Goal: Task Accomplishment & Management: Use online tool/utility

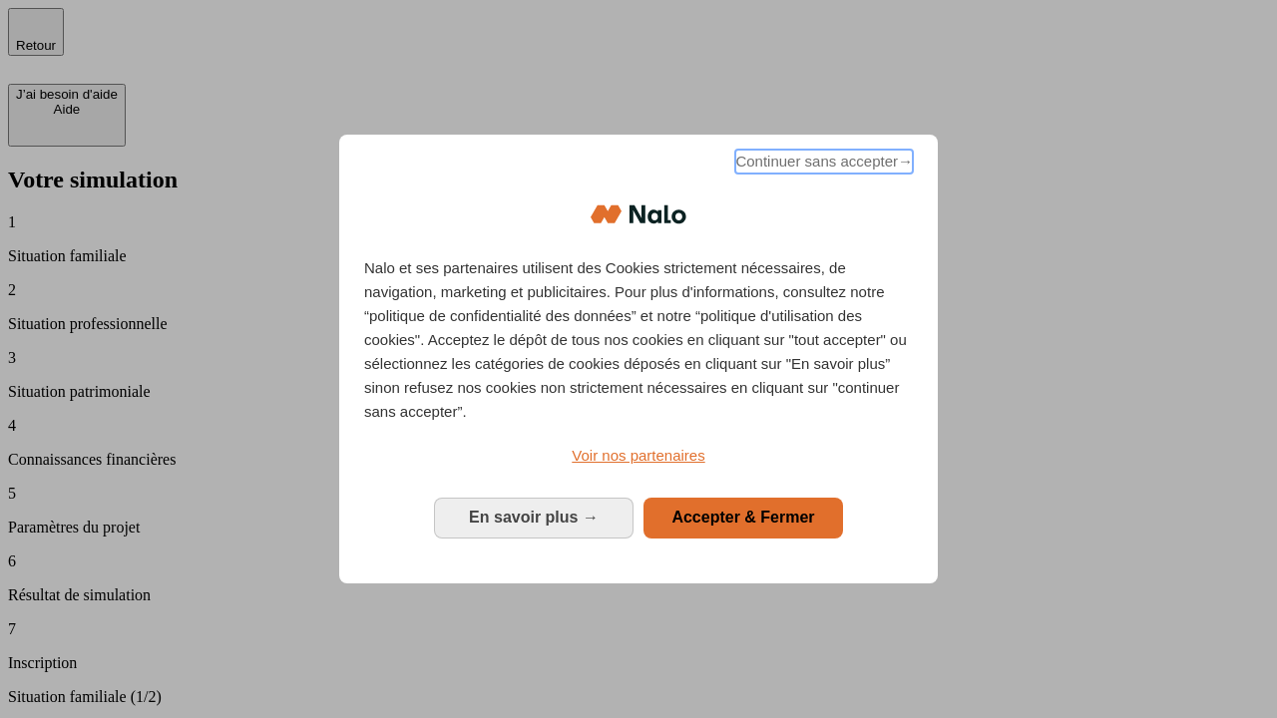
click at [822, 165] on span "Continuer sans accepter →" at bounding box center [824, 162] width 178 height 24
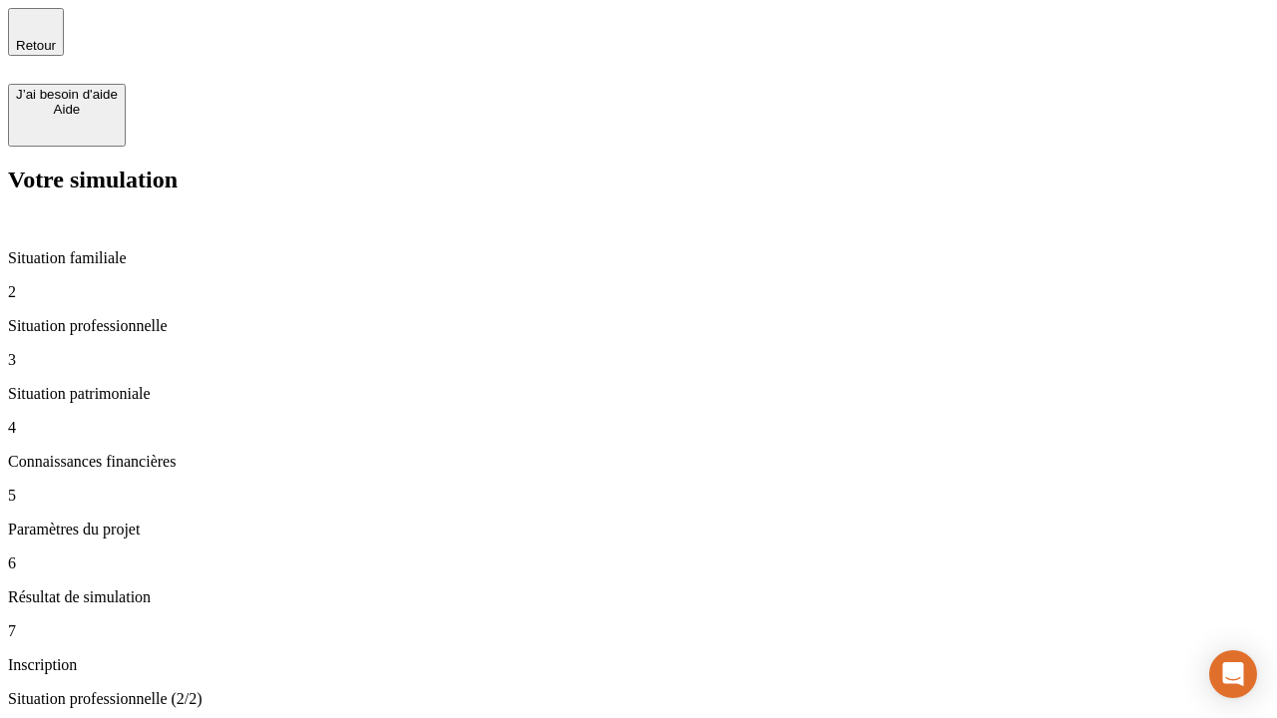
type input "30 000"
type input "1 000"
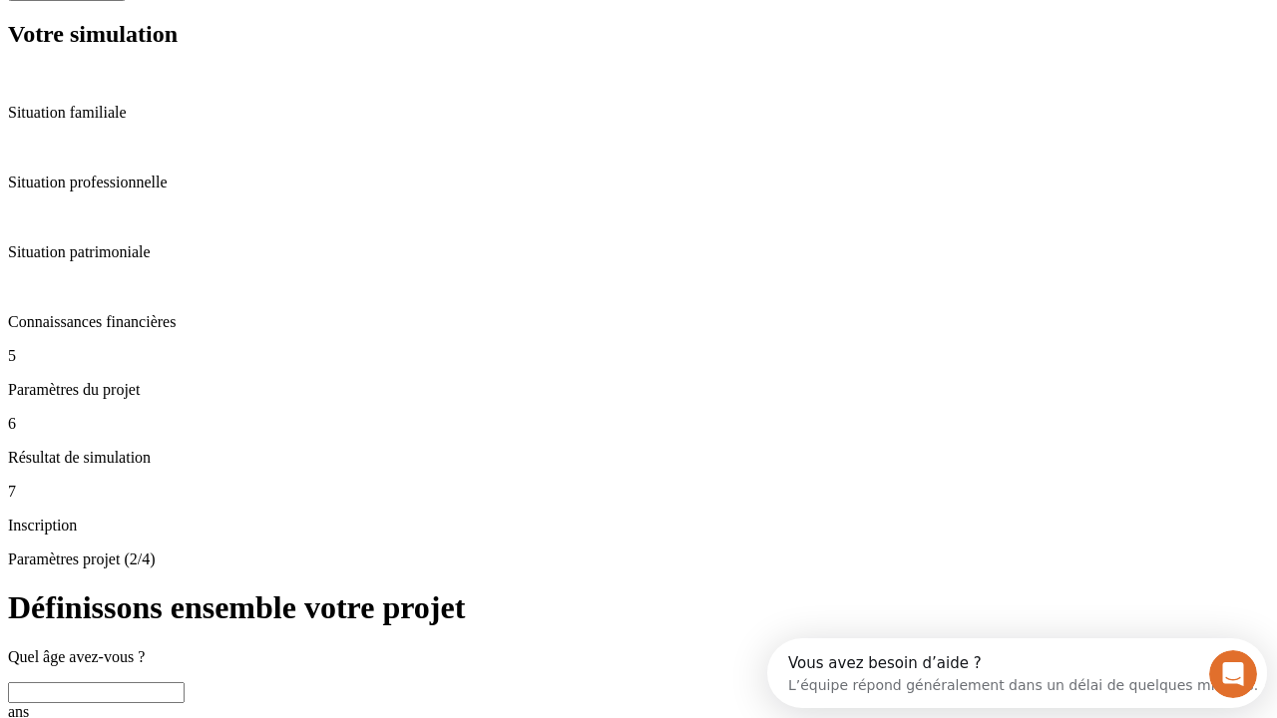
scroll to position [38, 0]
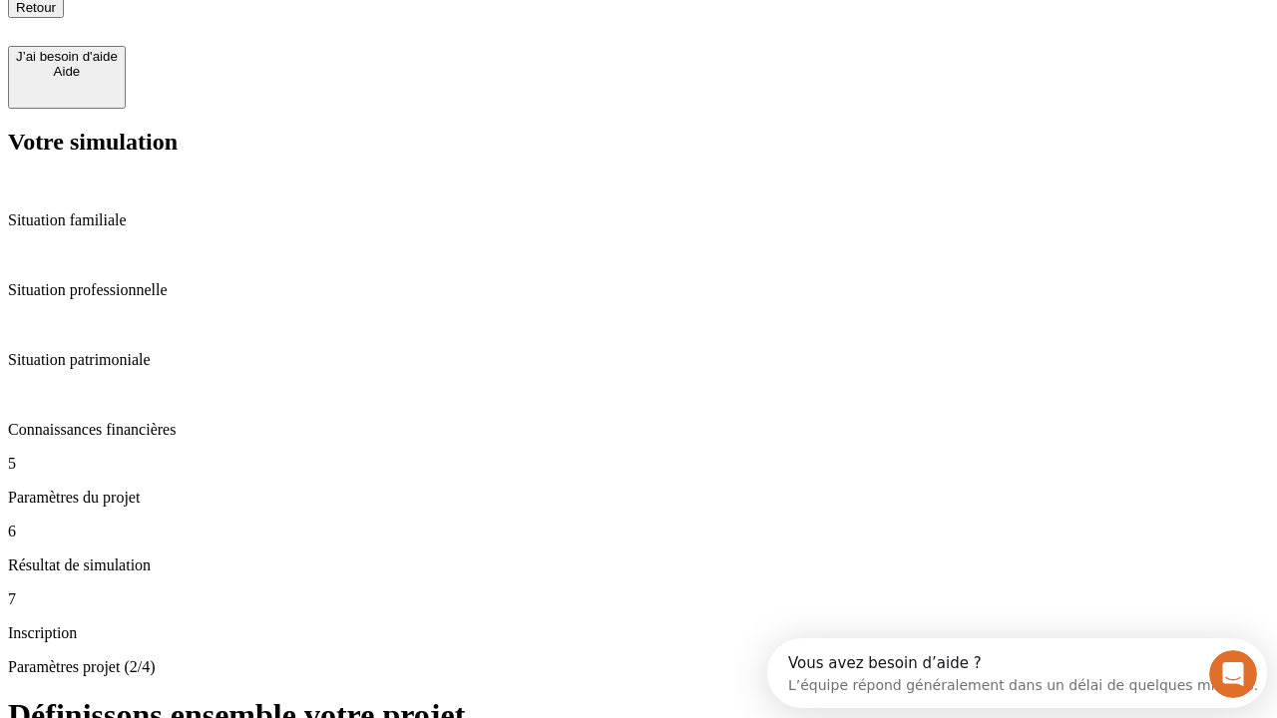
type input "65"
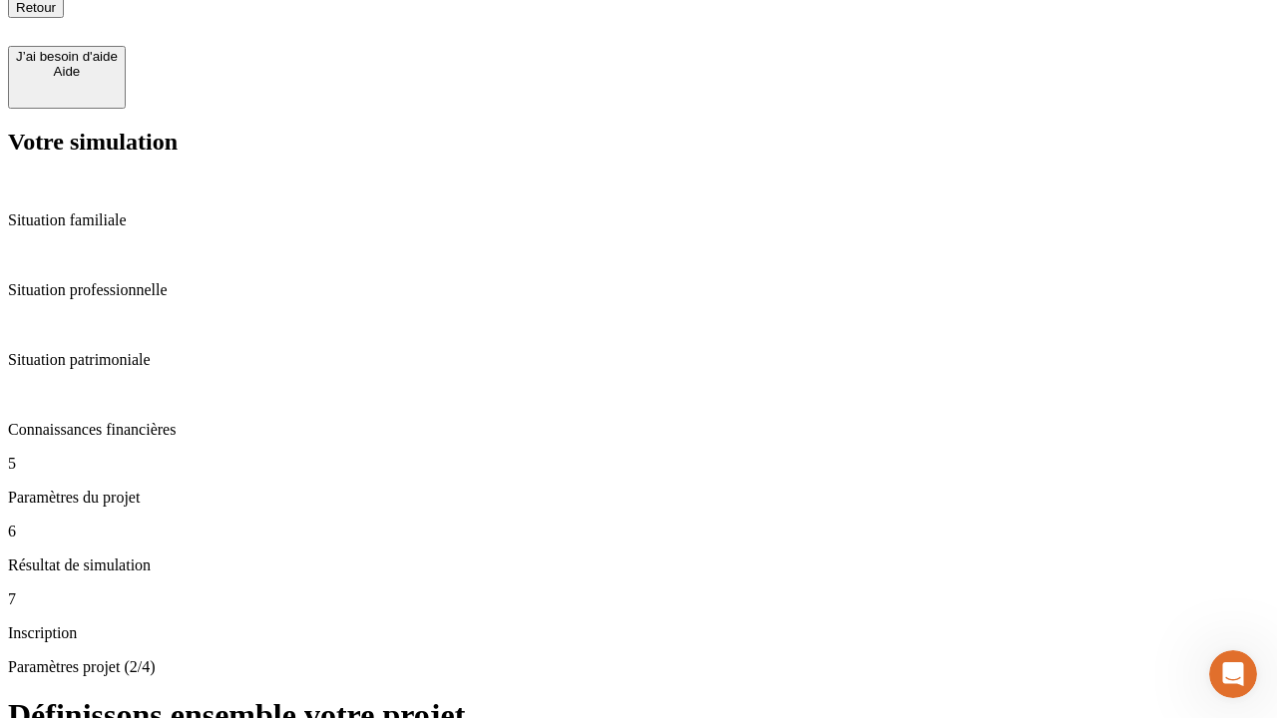
type input "5 000"
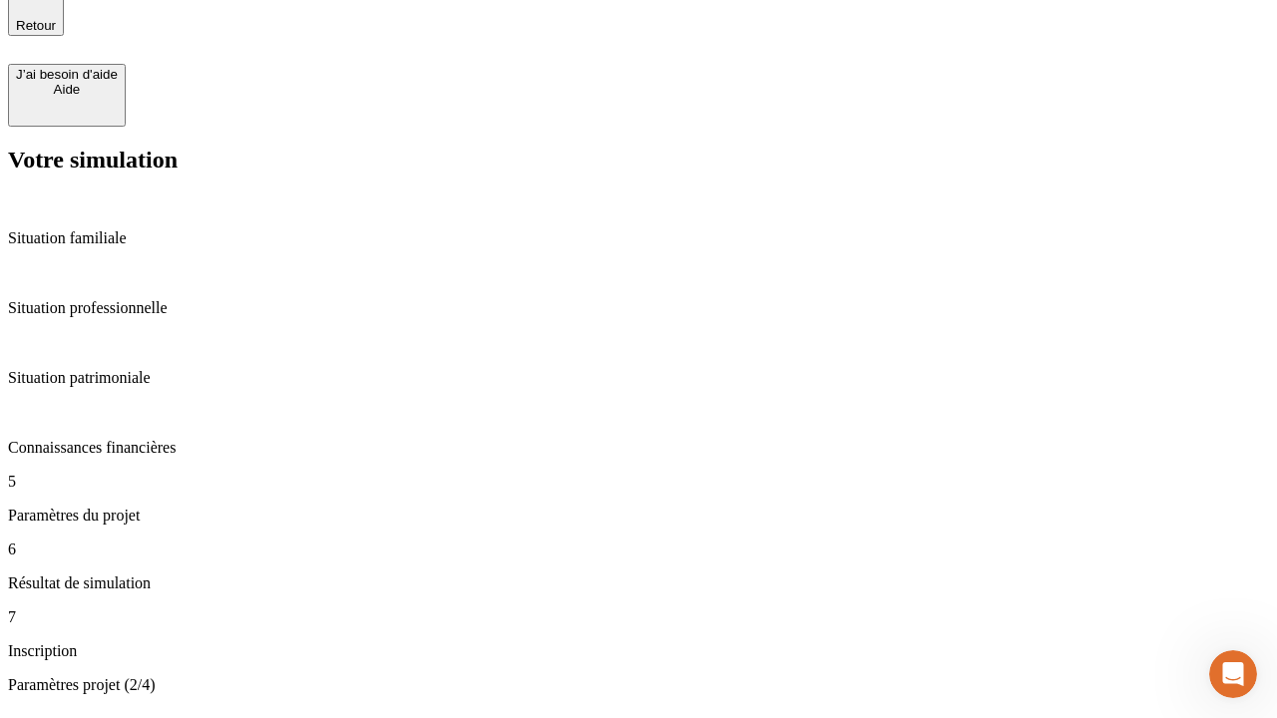
type input "640"
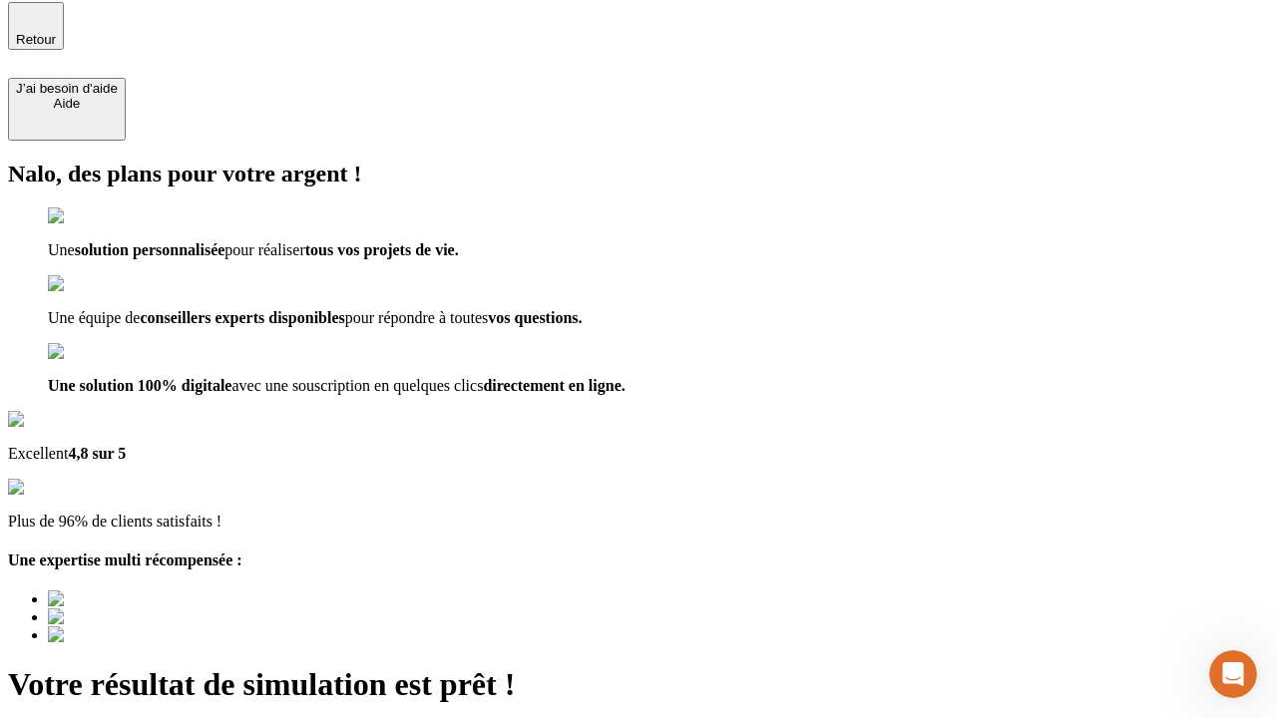
type input "[EMAIL_ADDRESS][DOMAIN_NAME]"
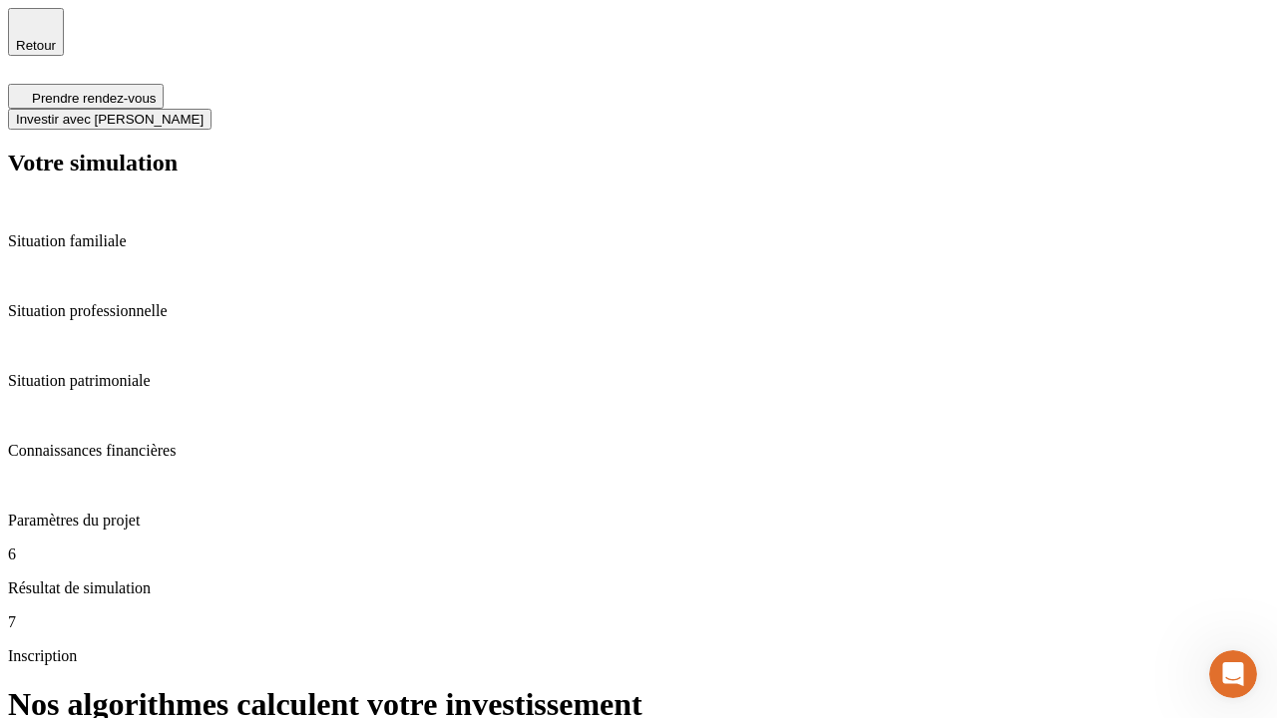
scroll to position [8, 0]
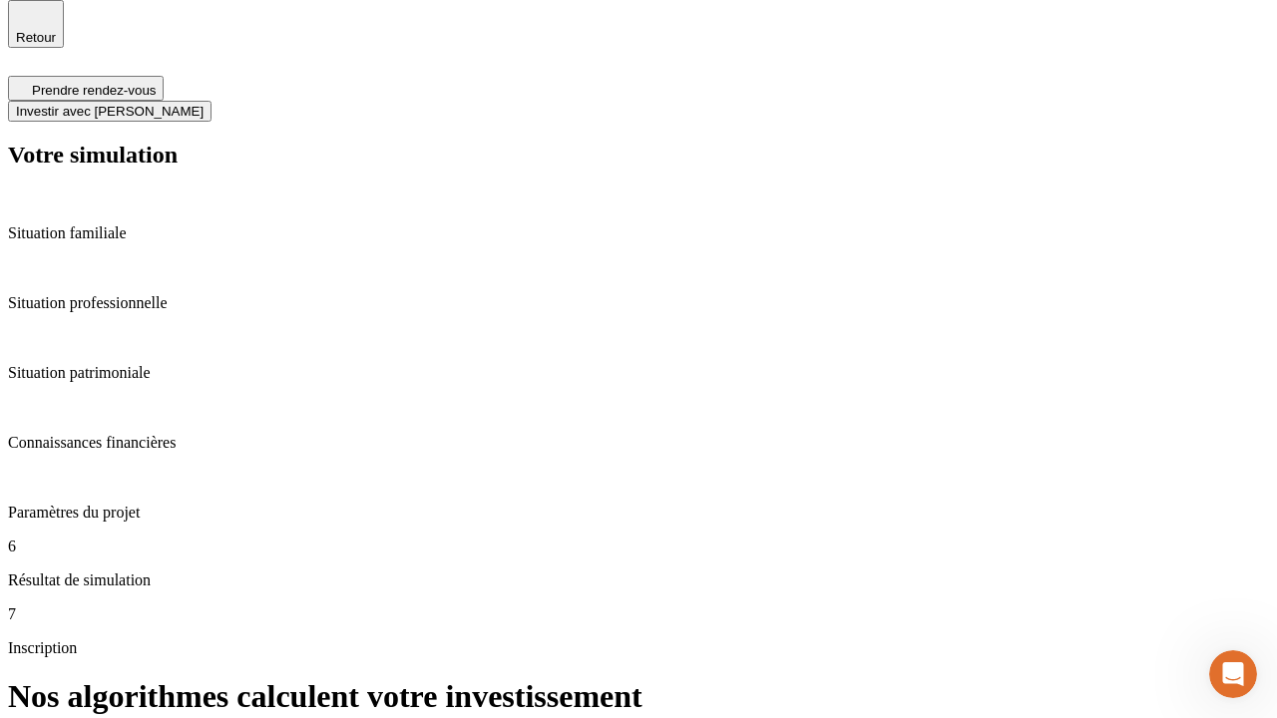
click at [203, 104] on span "Investir avec [PERSON_NAME]" at bounding box center [109, 111] width 187 height 15
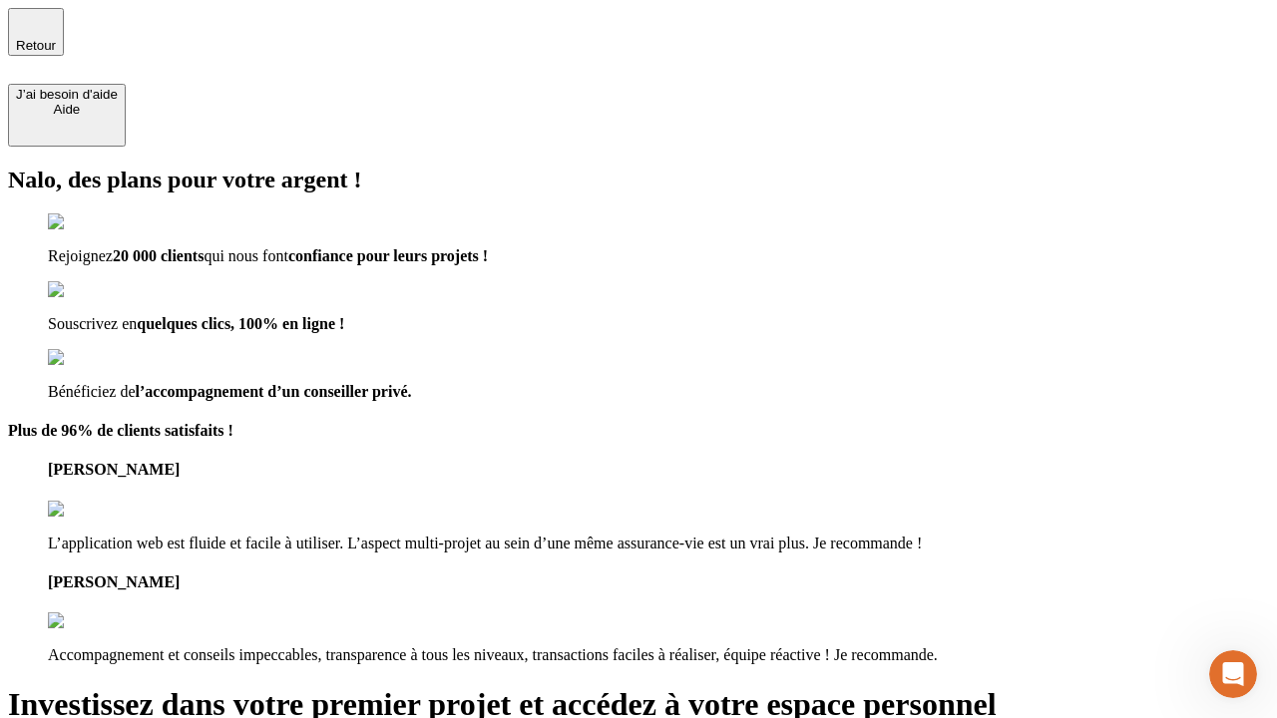
type input "[PERSON_NAME][EMAIL_ADDRESS][DOMAIN_NAME]"
